Goal: Find specific page/section: Find specific page/section

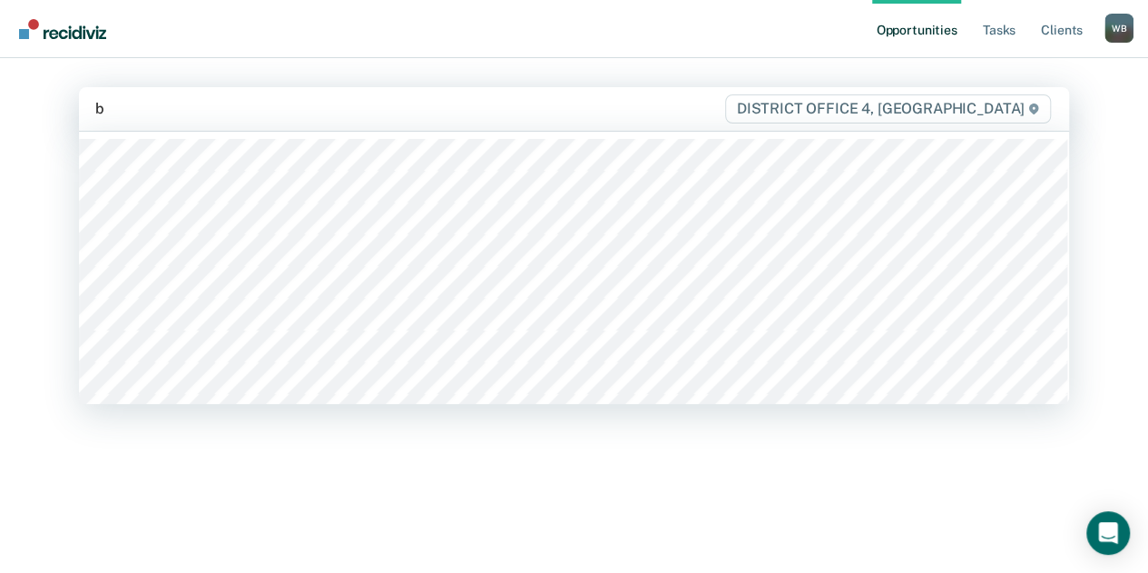
type input "br"
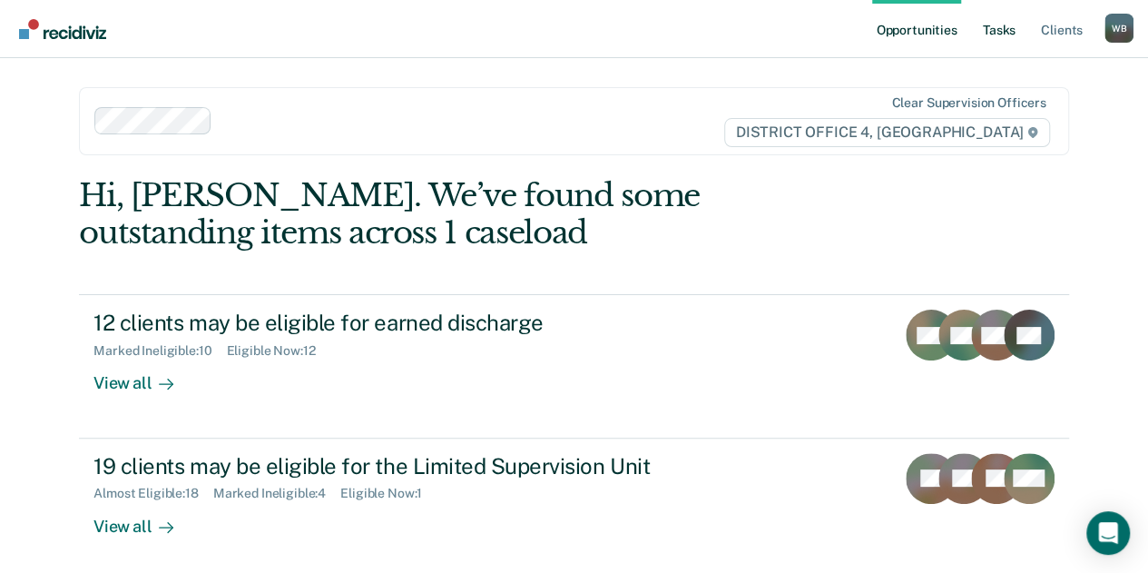
click at [1004, 33] on link "Tasks" at bounding box center [1000, 29] width 40 height 58
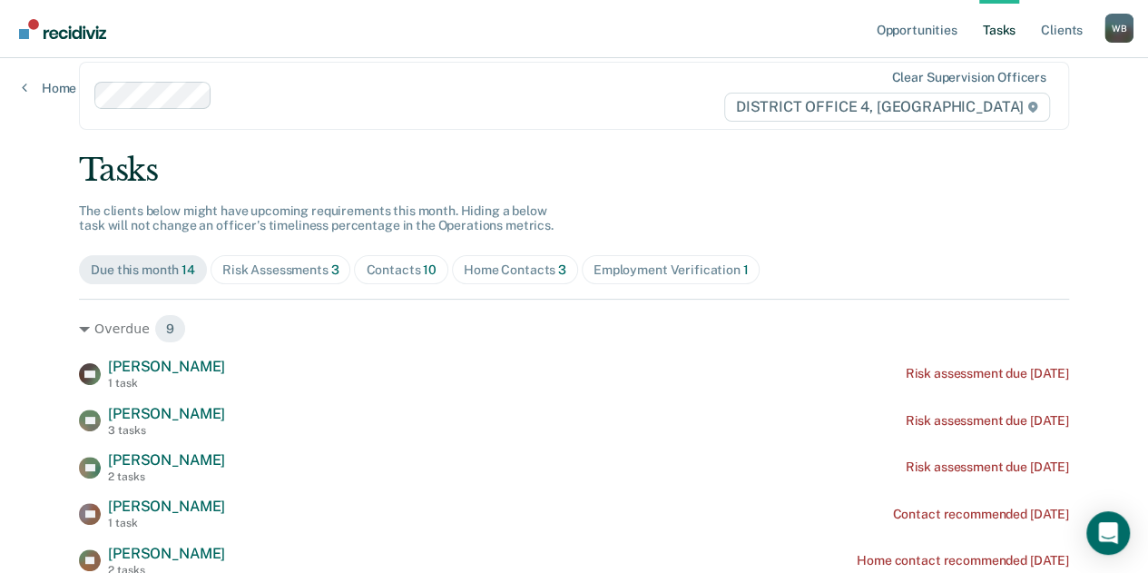
scroll to position [27, 0]
click at [366, 267] on div "Contacts 10" at bounding box center [401, 268] width 71 height 15
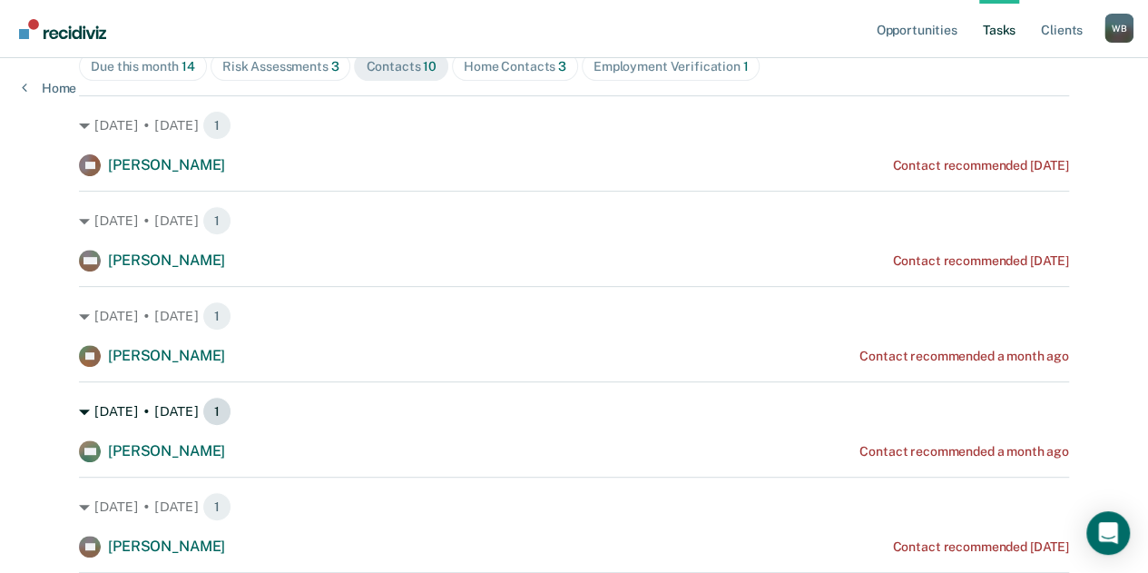
scroll to position [238, 0]
